Goal: Find specific page/section: Find specific page/section

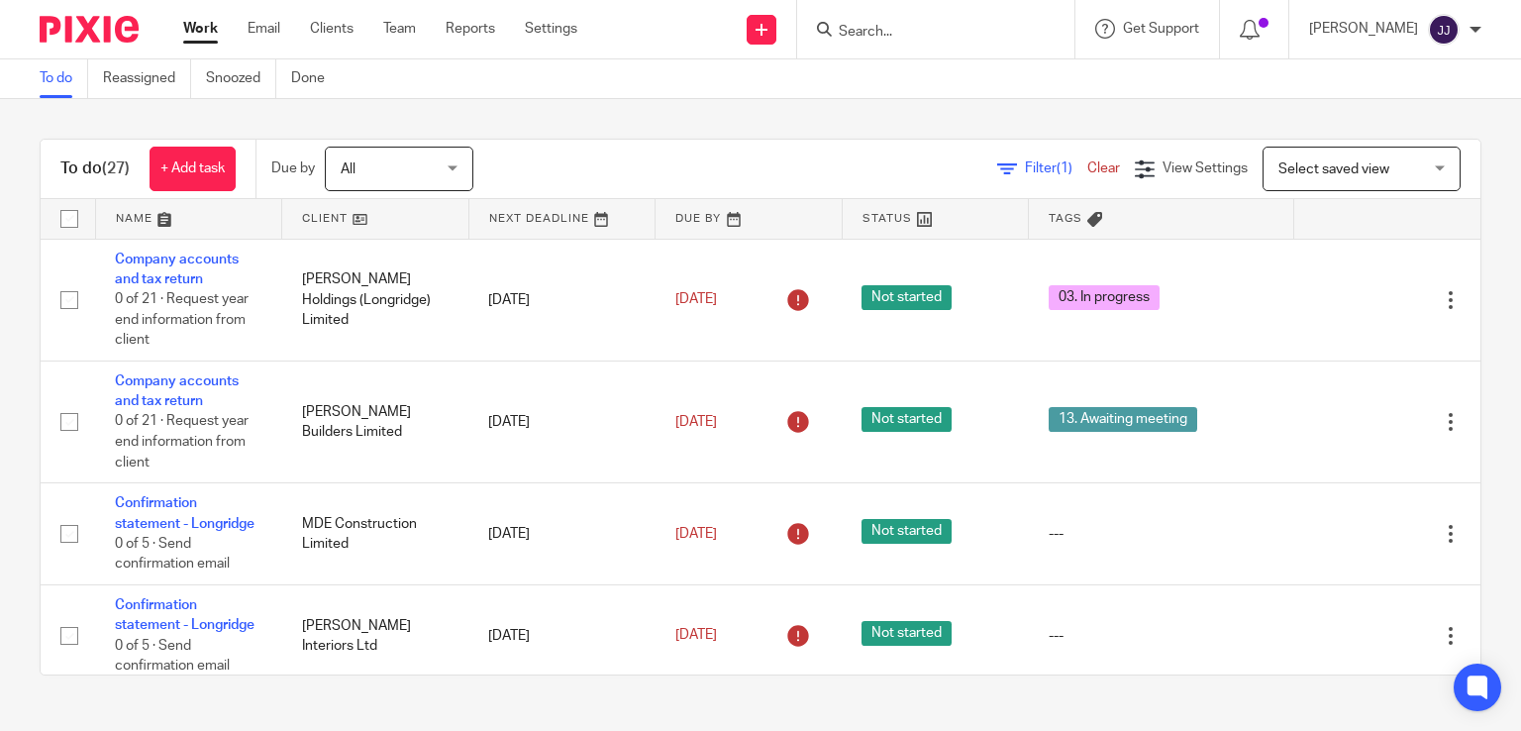
click at [897, 44] on div at bounding box center [935, 29] width 277 height 58
click at [893, 29] on input "Search" at bounding box center [926, 33] width 178 height 18
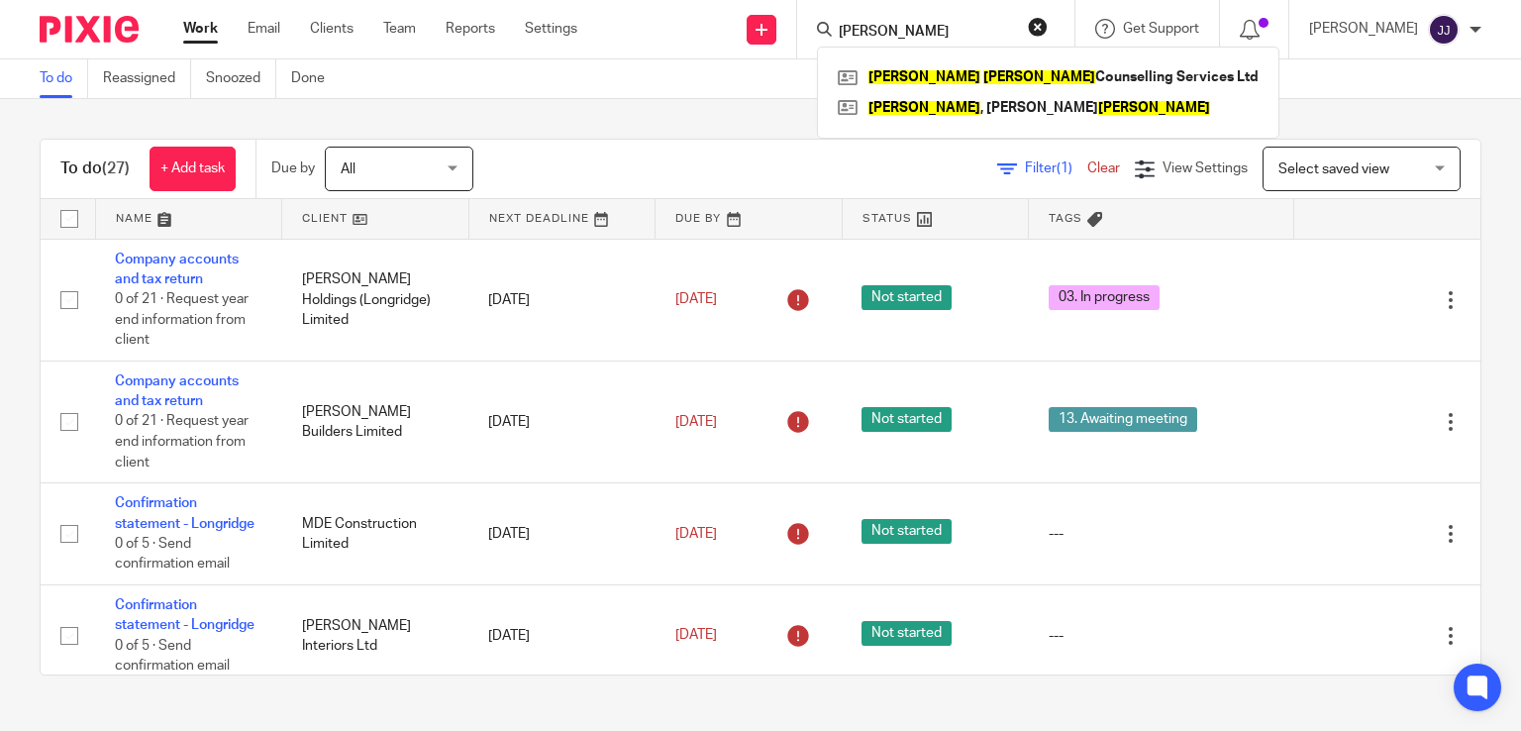
type input "maria hindle"
click button "submit" at bounding box center [0, 0] width 0 height 0
click at [933, 78] on link at bounding box center [1048, 77] width 431 height 30
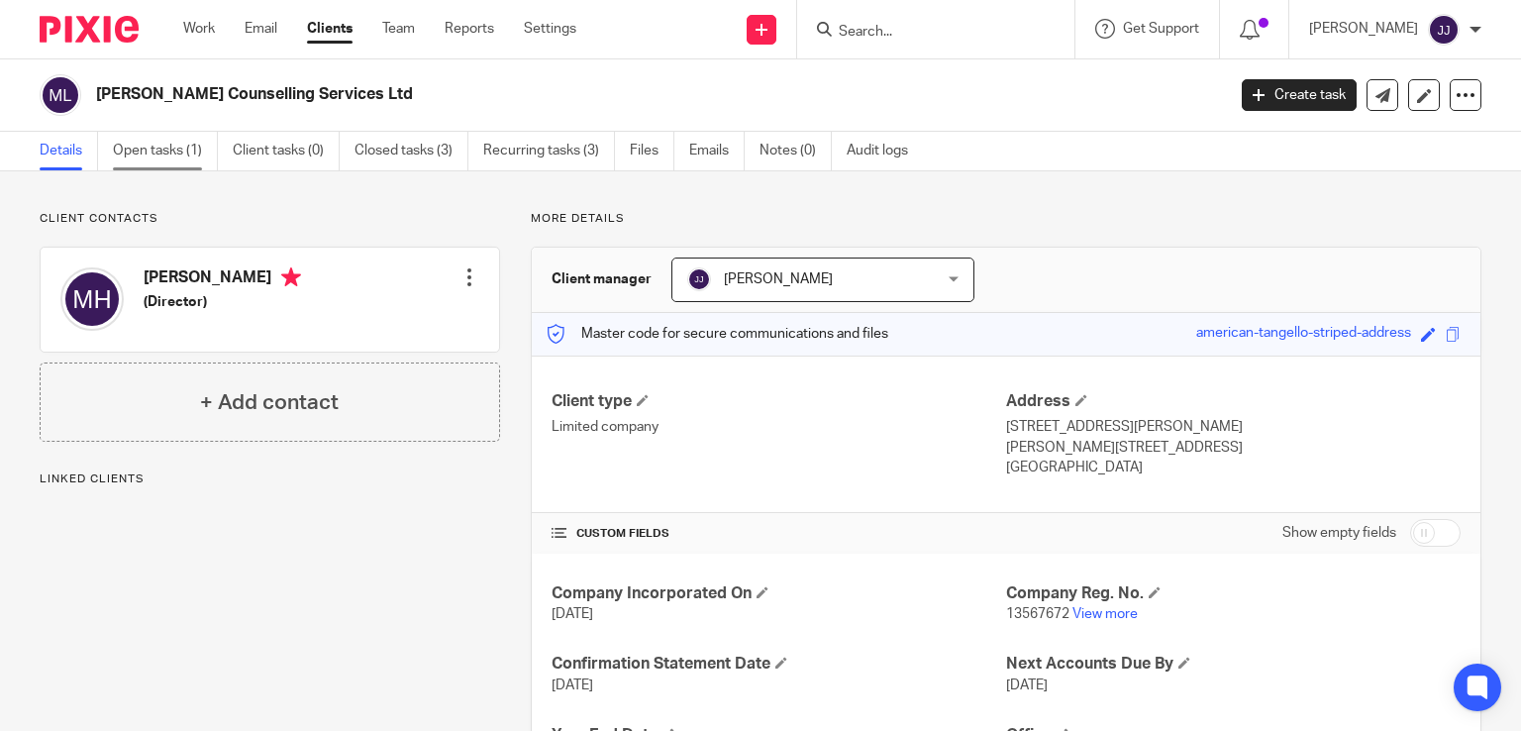
click at [186, 140] on link "Open tasks (1)" at bounding box center [165, 151] width 105 height 39
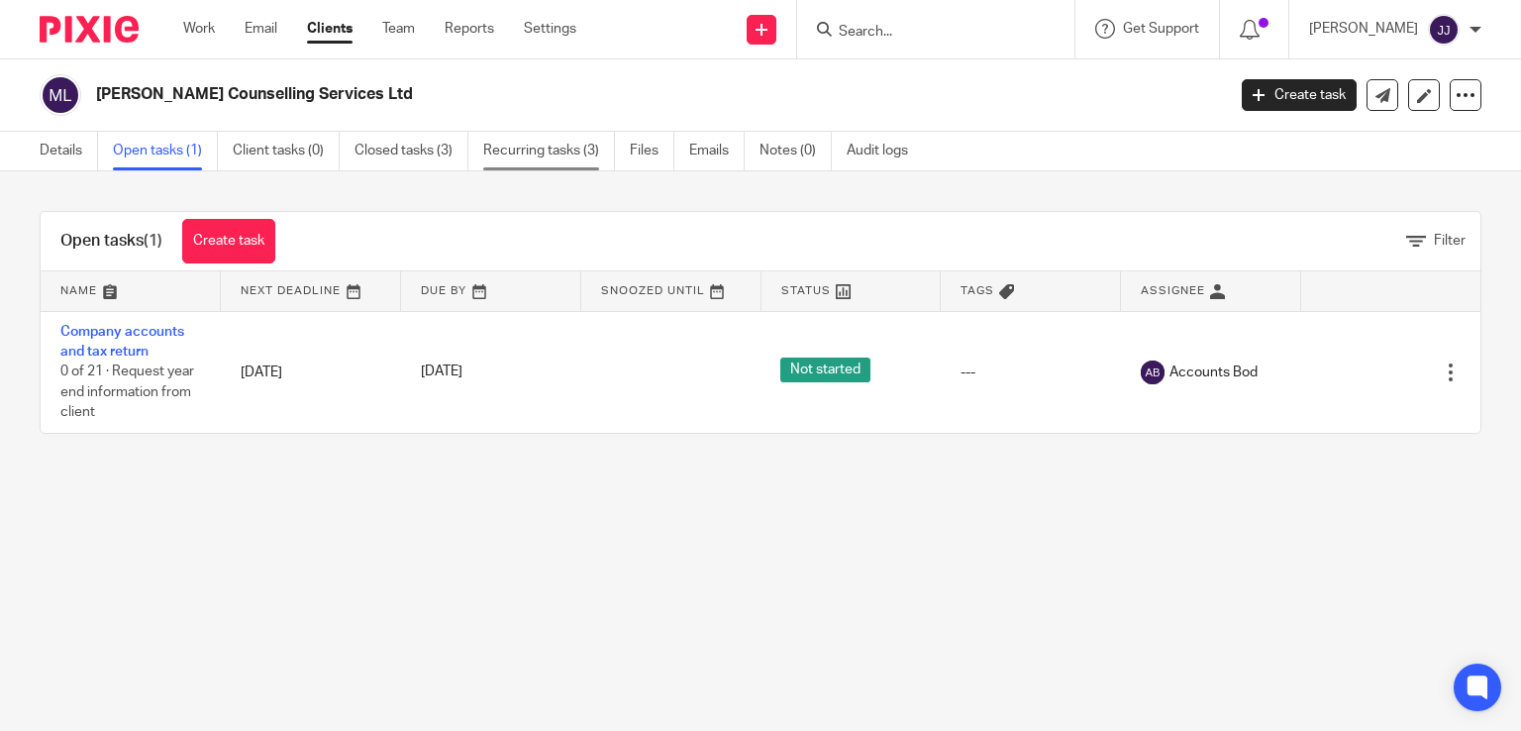
click at [543, 154] on link "Recurring tasks (3)" at bounding box center [549, 151] width 132 height 39
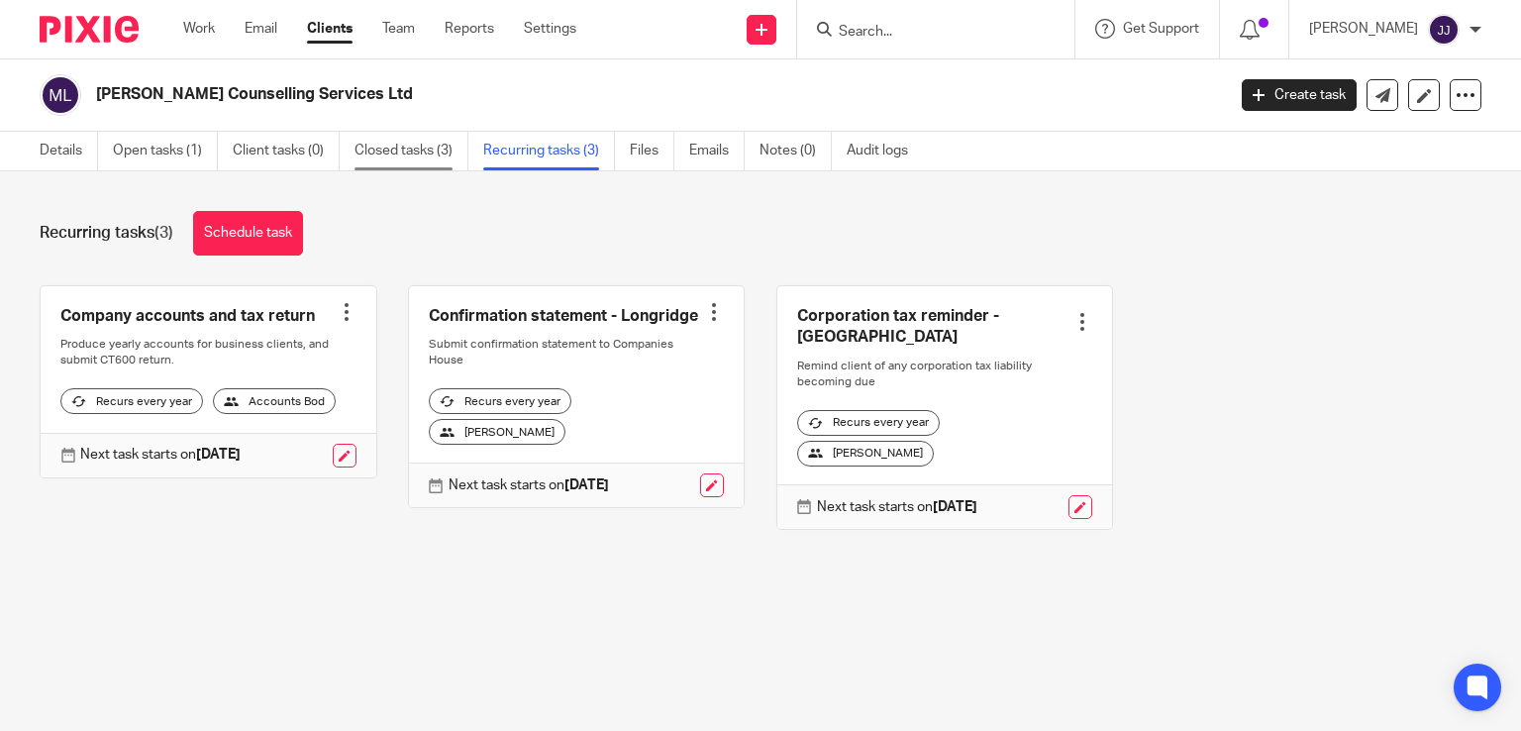
click at [399, 152] on link "Closed tasks (3)" at bounding box center [412, 151] width 114 height 39
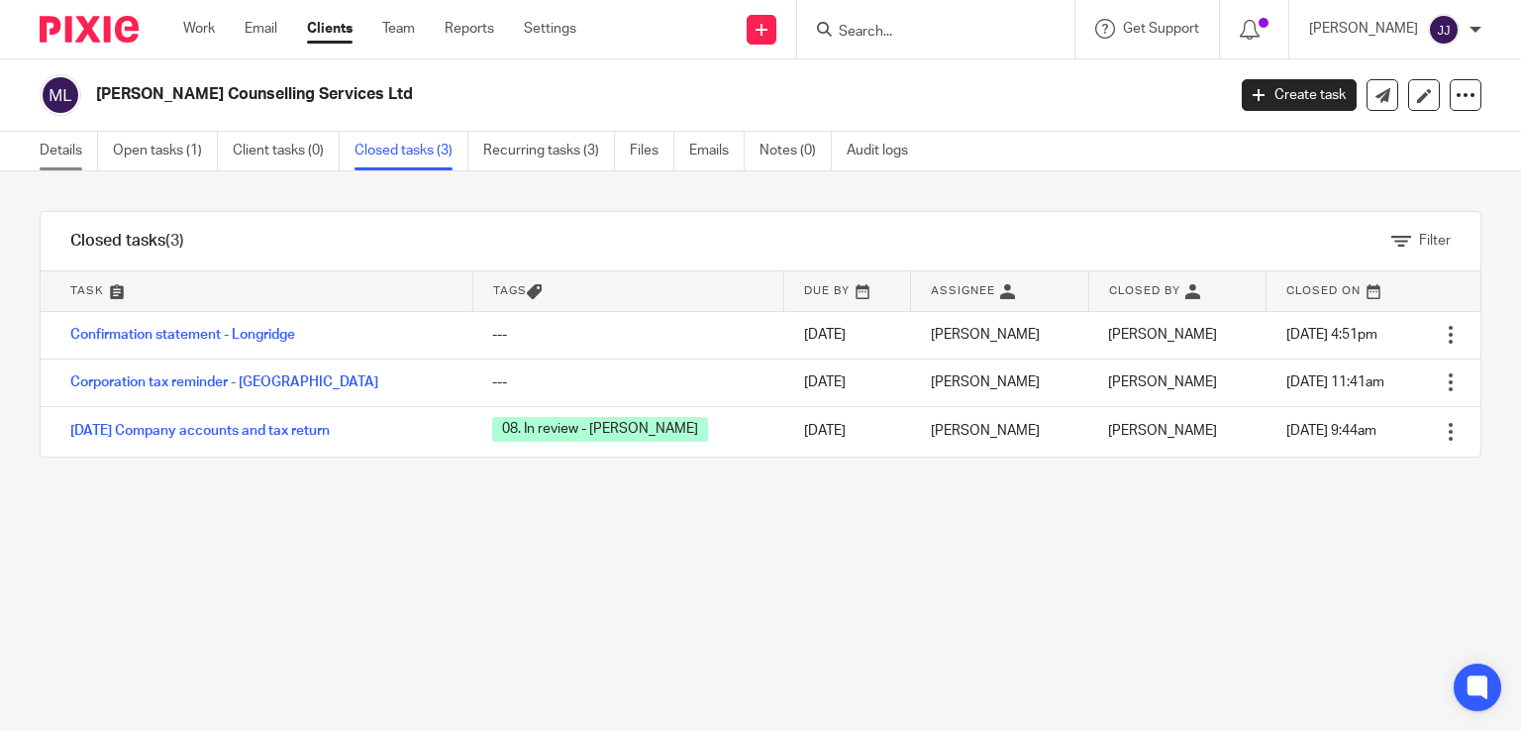
click at [73, 153] on link "Details" at bounding box center [69, 151] width 58 height 39
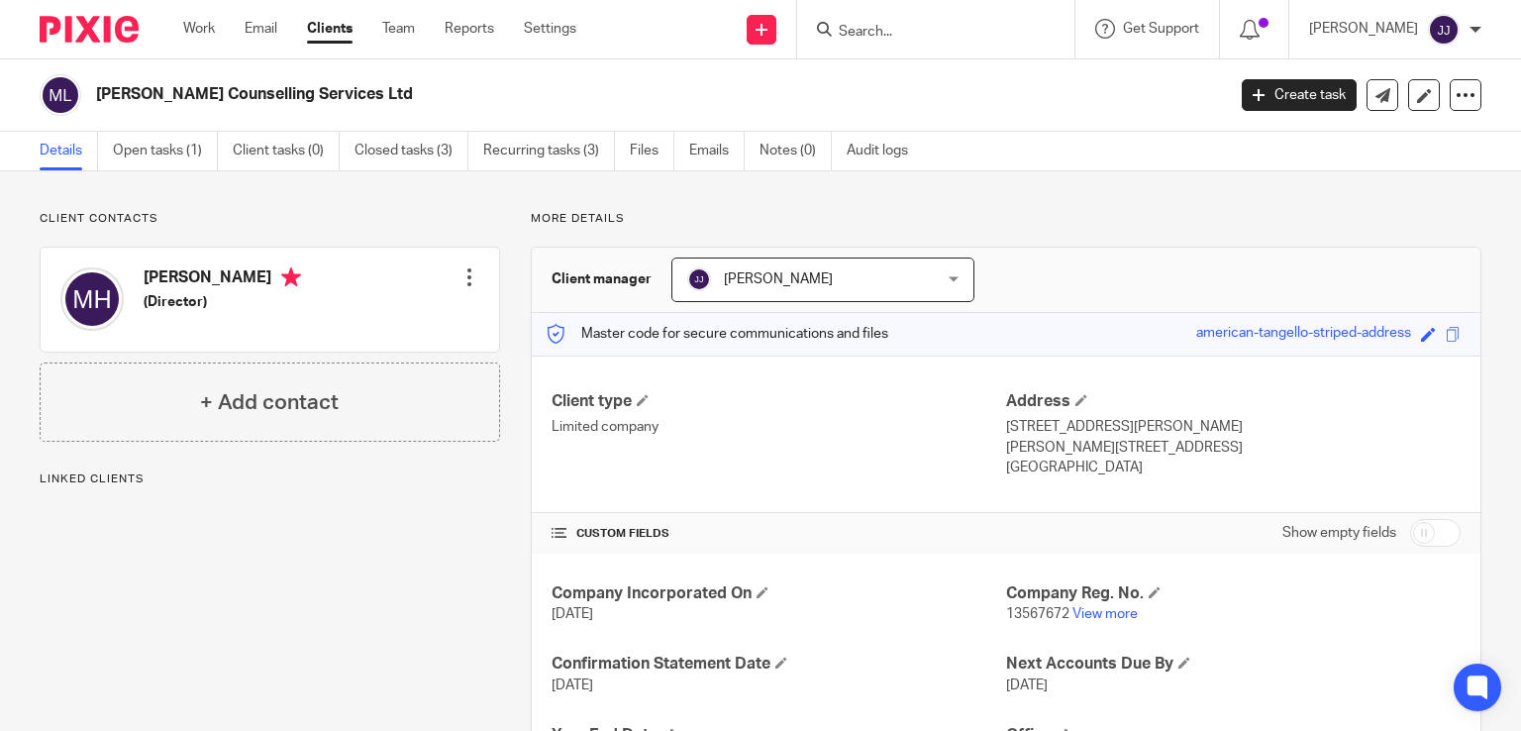
click at [193, 40] on div "Work Email Clients Team Reports Settings Work Email Clients Team Reports Settin…" at bounding box center [384, 29] width 443 height 58
click at [194, 30] on link "Work" at bounding box center [199, 29] width 32 height 20
